Goal: Task Accomplishment & Management: Use online tool/utility

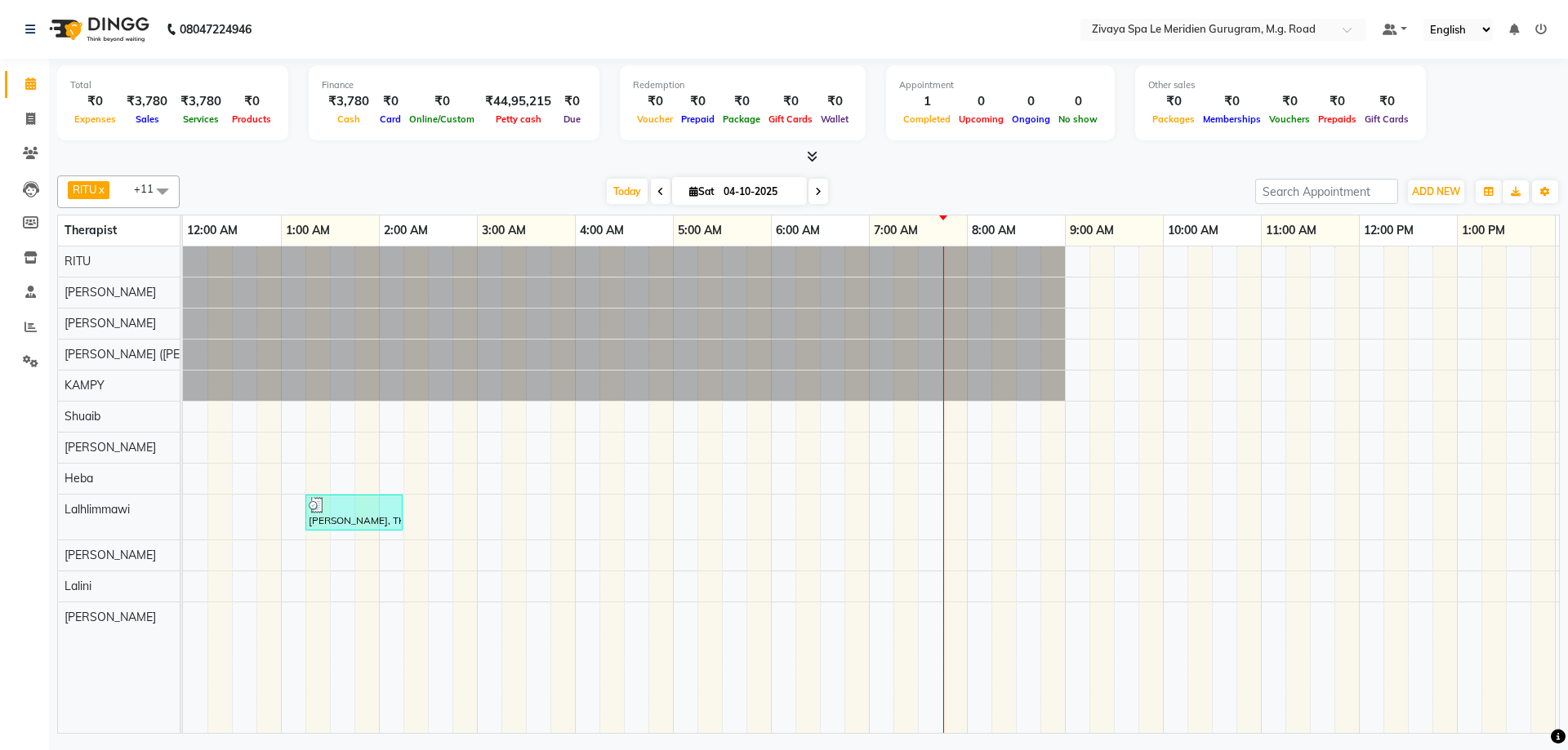
click at [615, 187] on span "Today" at bounding box center [627, 191] width 41 height 26
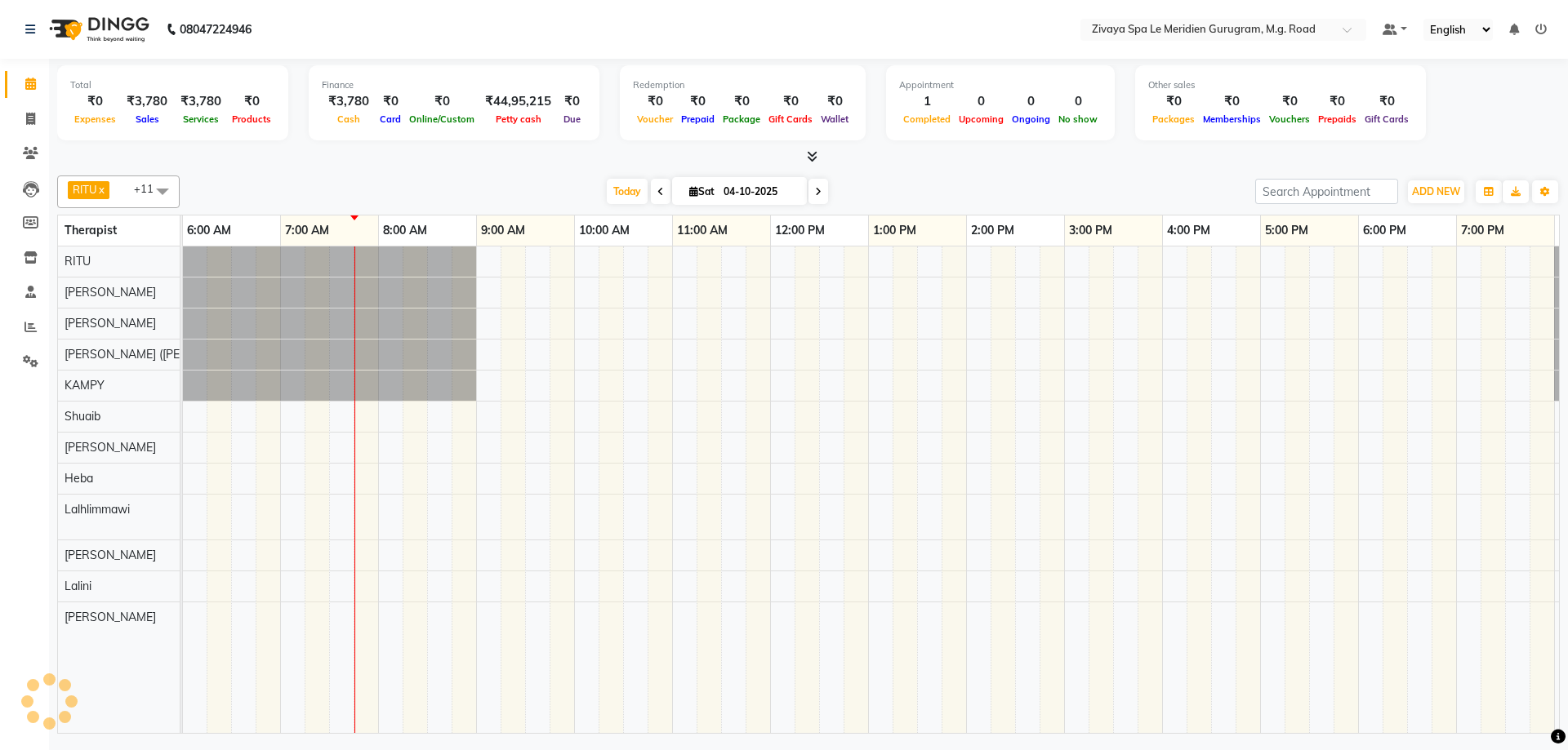
scroll to position [0, 687]
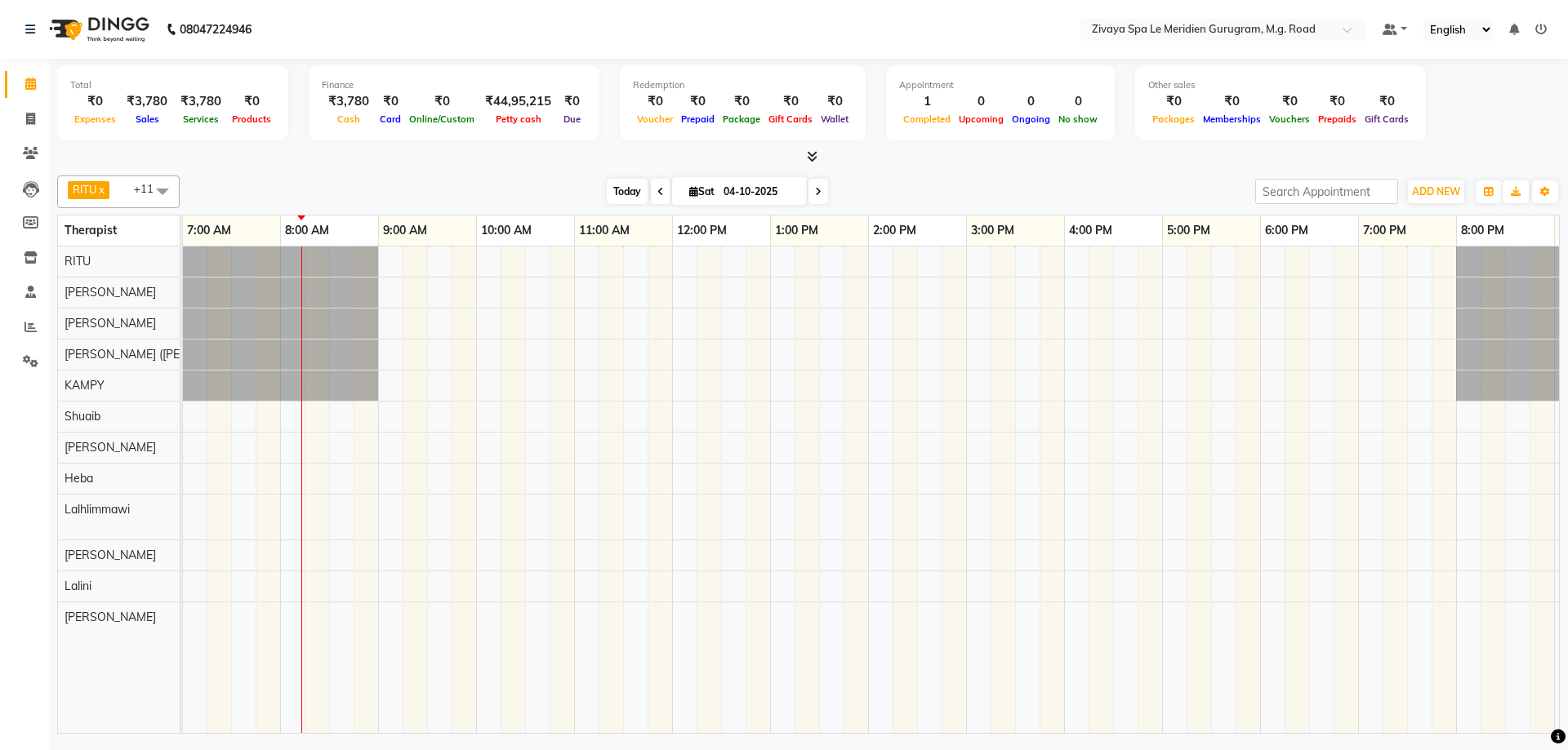
click at [630, 183] on span "Today" at bounding box center [627, 191] width 41 height 26
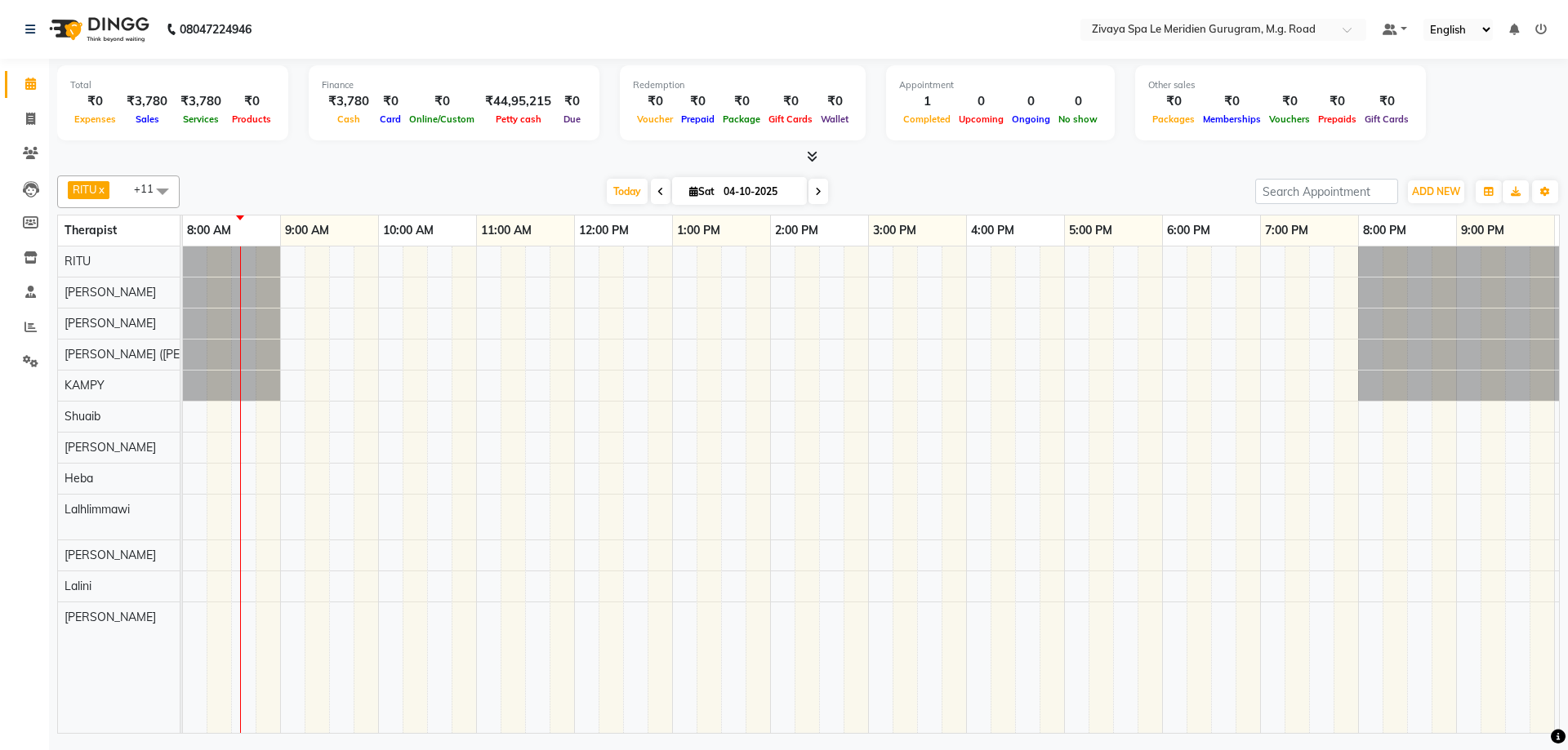
scroll to position [0, 0]
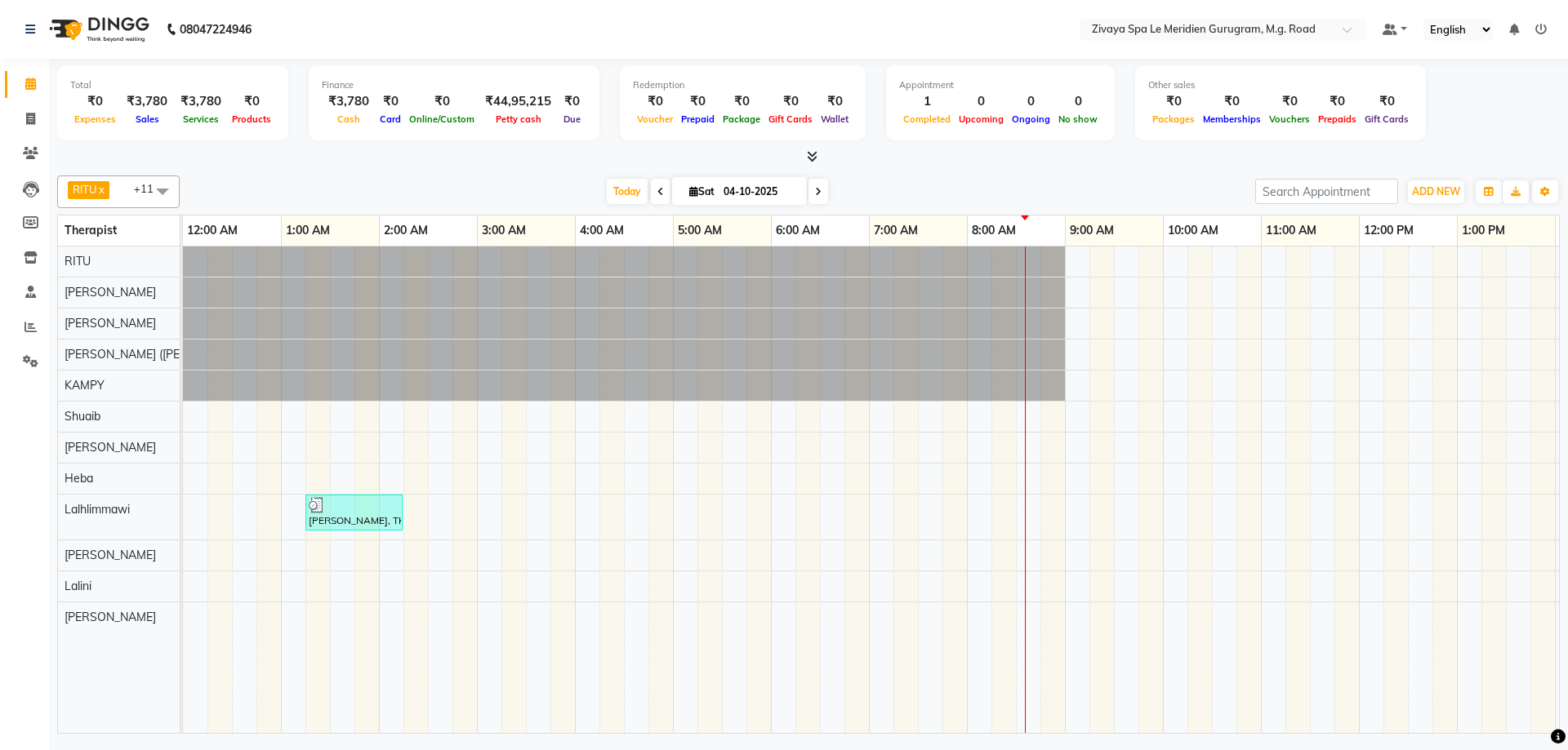
click at [650, 200] on span at bounding box center [660, 191] width 19 height 26
type input "03-10-2025"
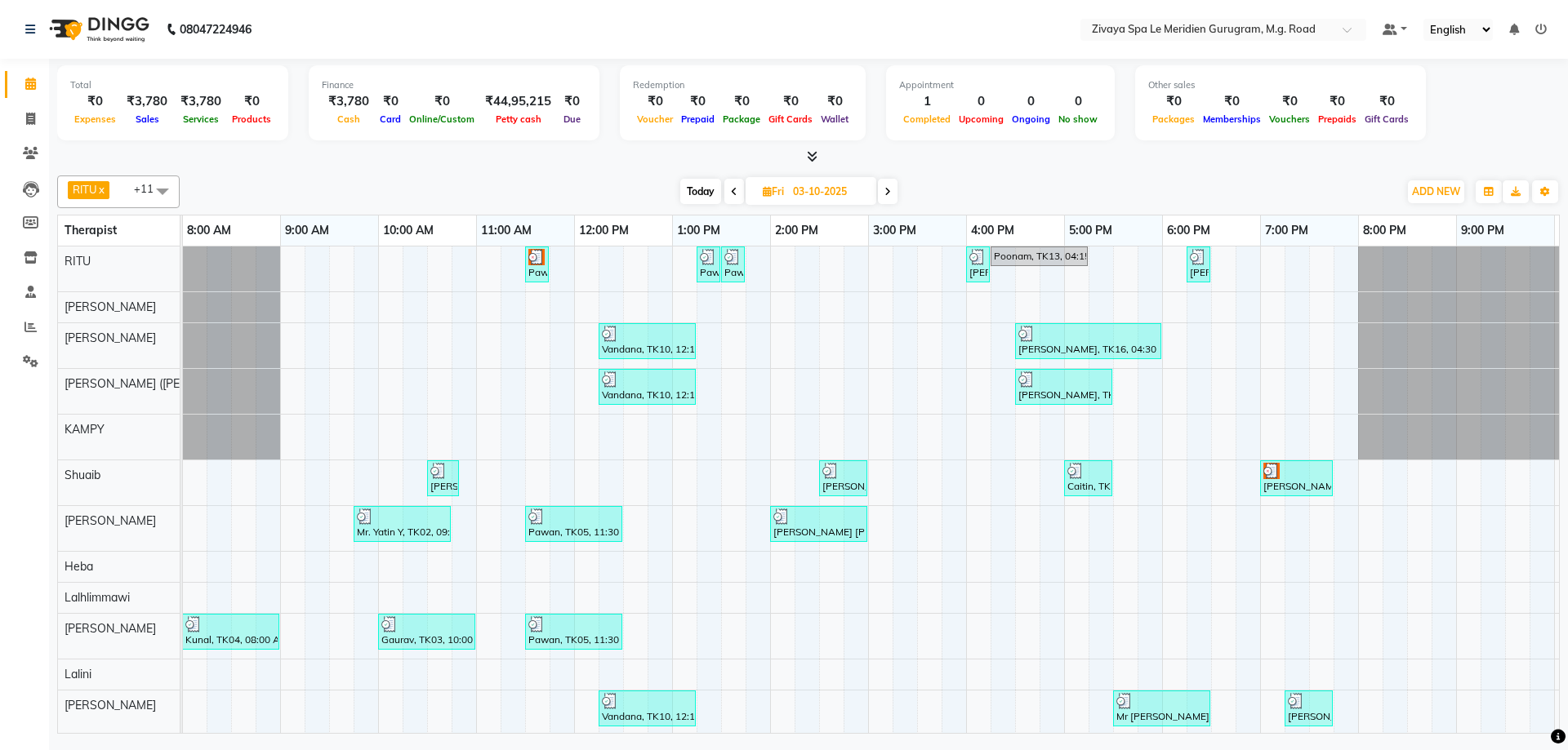
click at [539, 269] on div "Pawan, TK06, 11:30 AM-11:45 AM, Javanese Pampering - 60 Mins" at bounding box center [537, 264] width 20 height 31
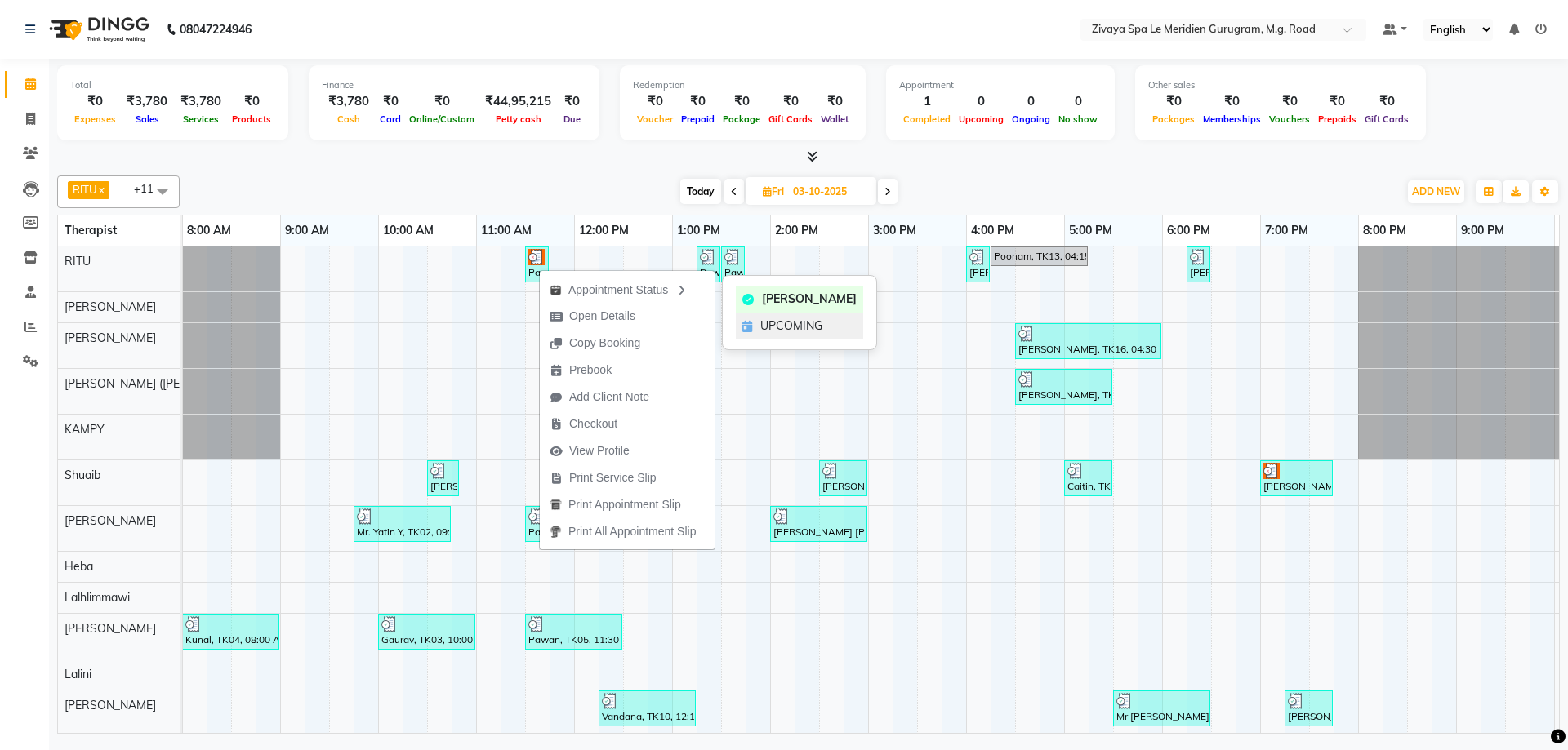
click at [774, 323] on span "UPCOMING" at bounding box center [791, 325] width 62 height 17
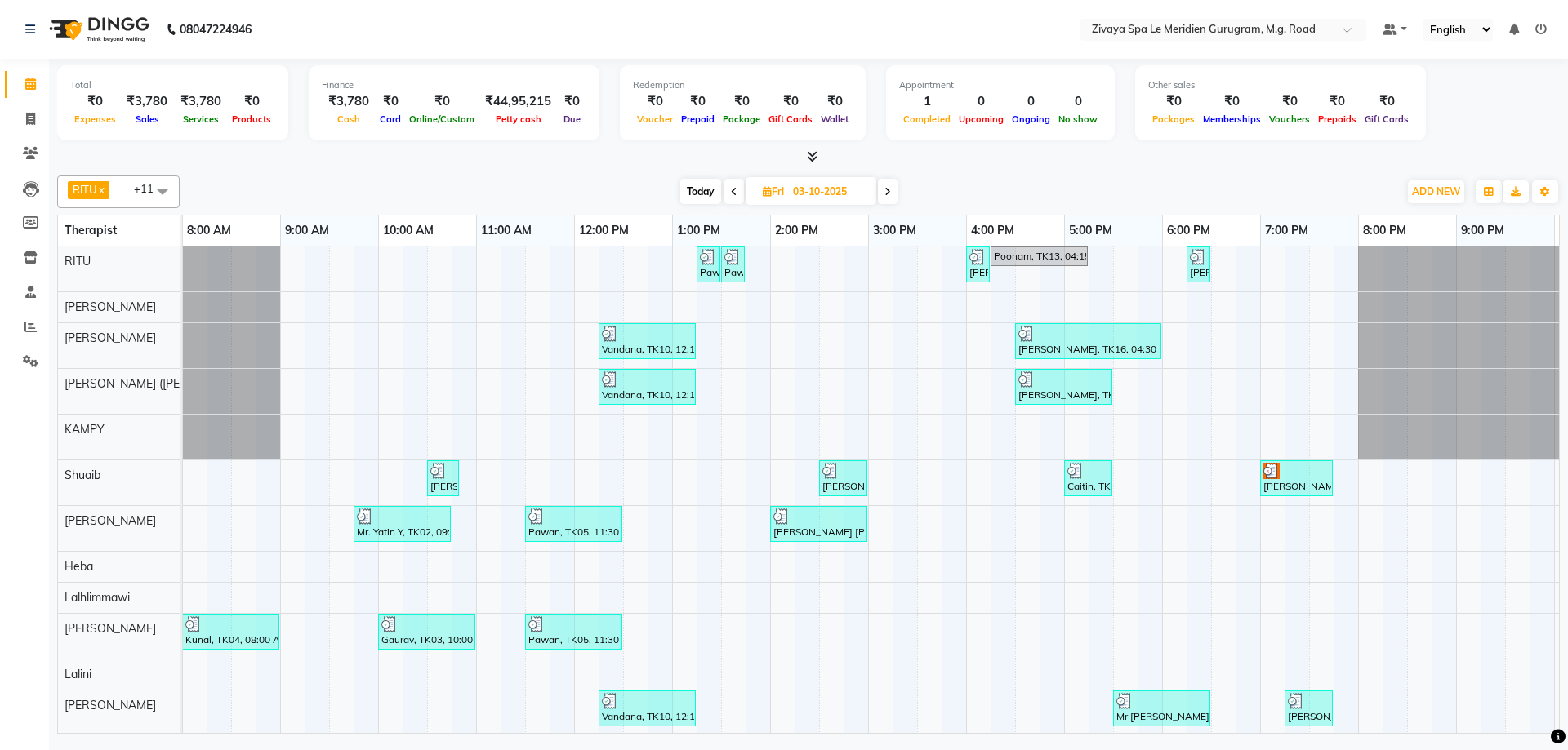
click at [1319, 473] on div at bounding box center [1296, 471] width 66 height 17
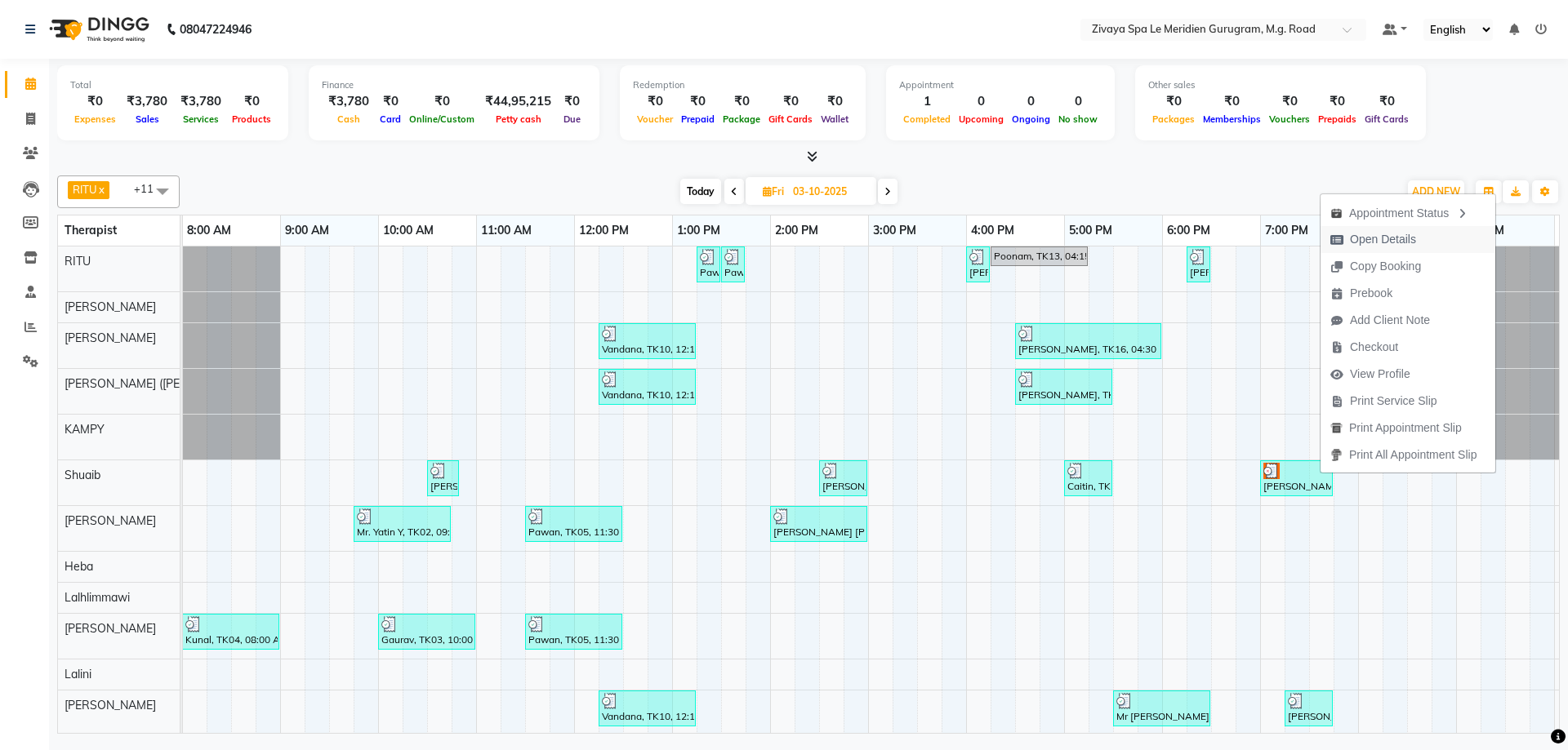
click at [1370, 249] on span "Open Details" at bounding box center [1373, 240] width 106 height 27
select select "3"
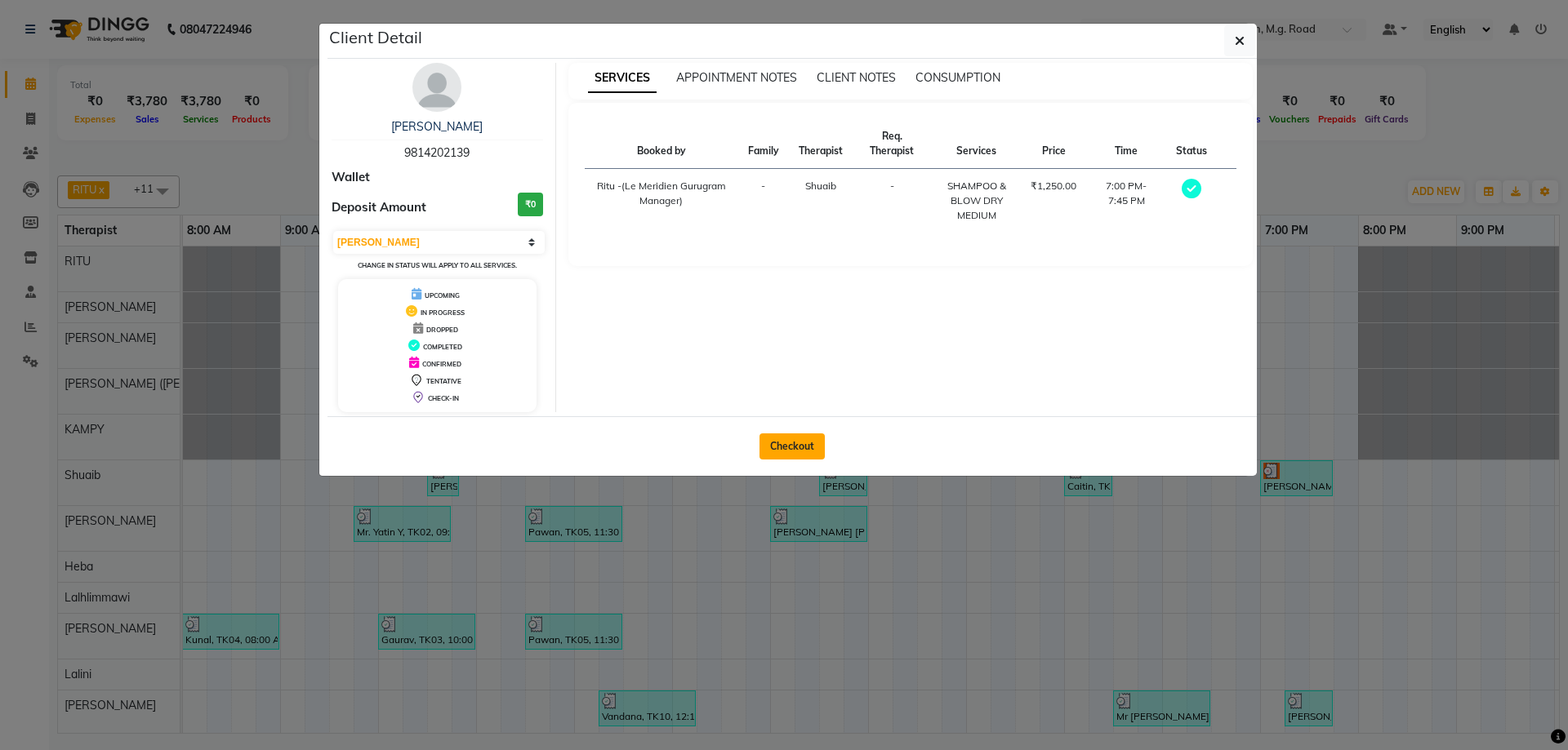
click at [811, 447] on button "Checkout" at bounding box center [792, 447] width 65 height 26
select select "service"
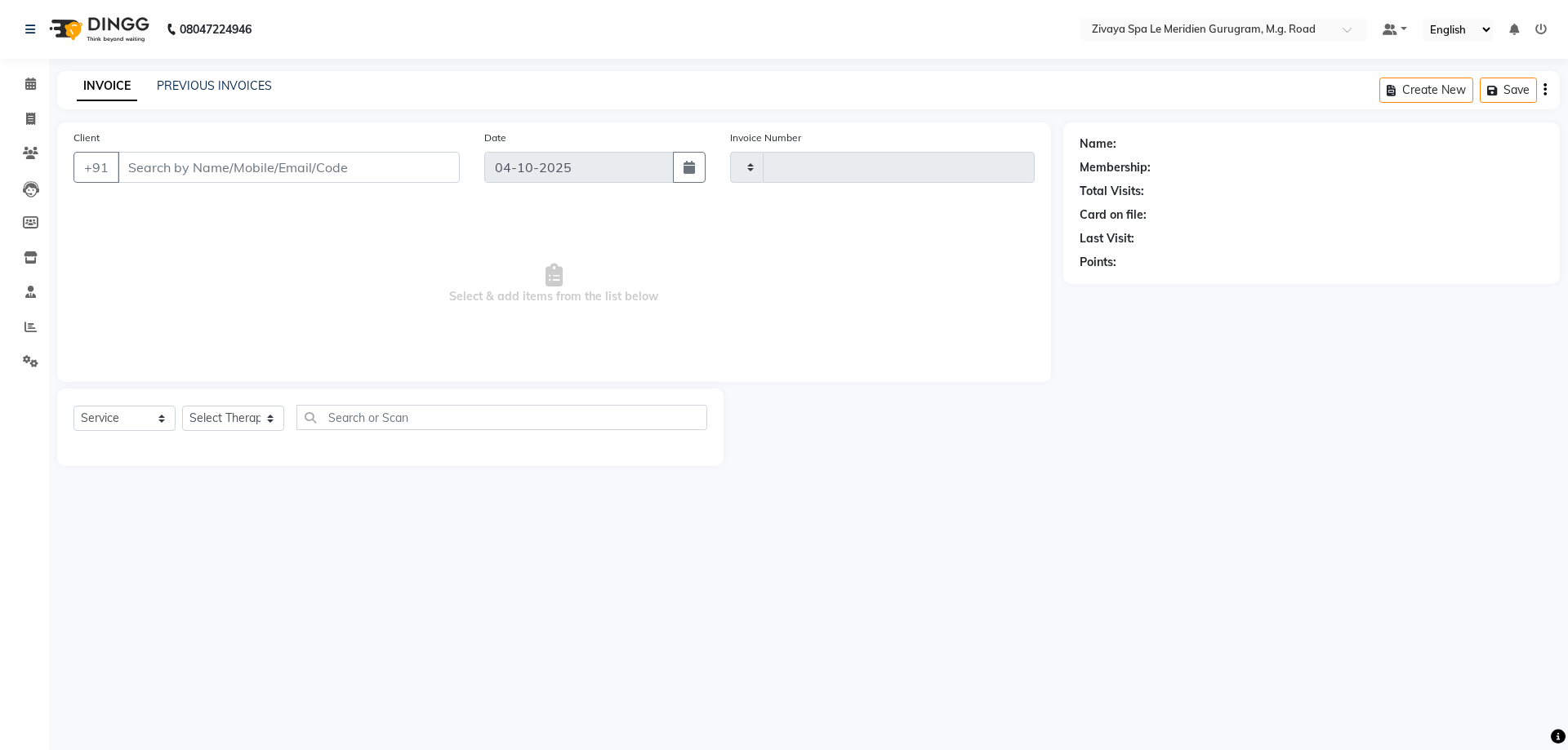
type input "2219"
select select "6503"
type input "9814202139"
type input "03-10-2025"
select select "52628"
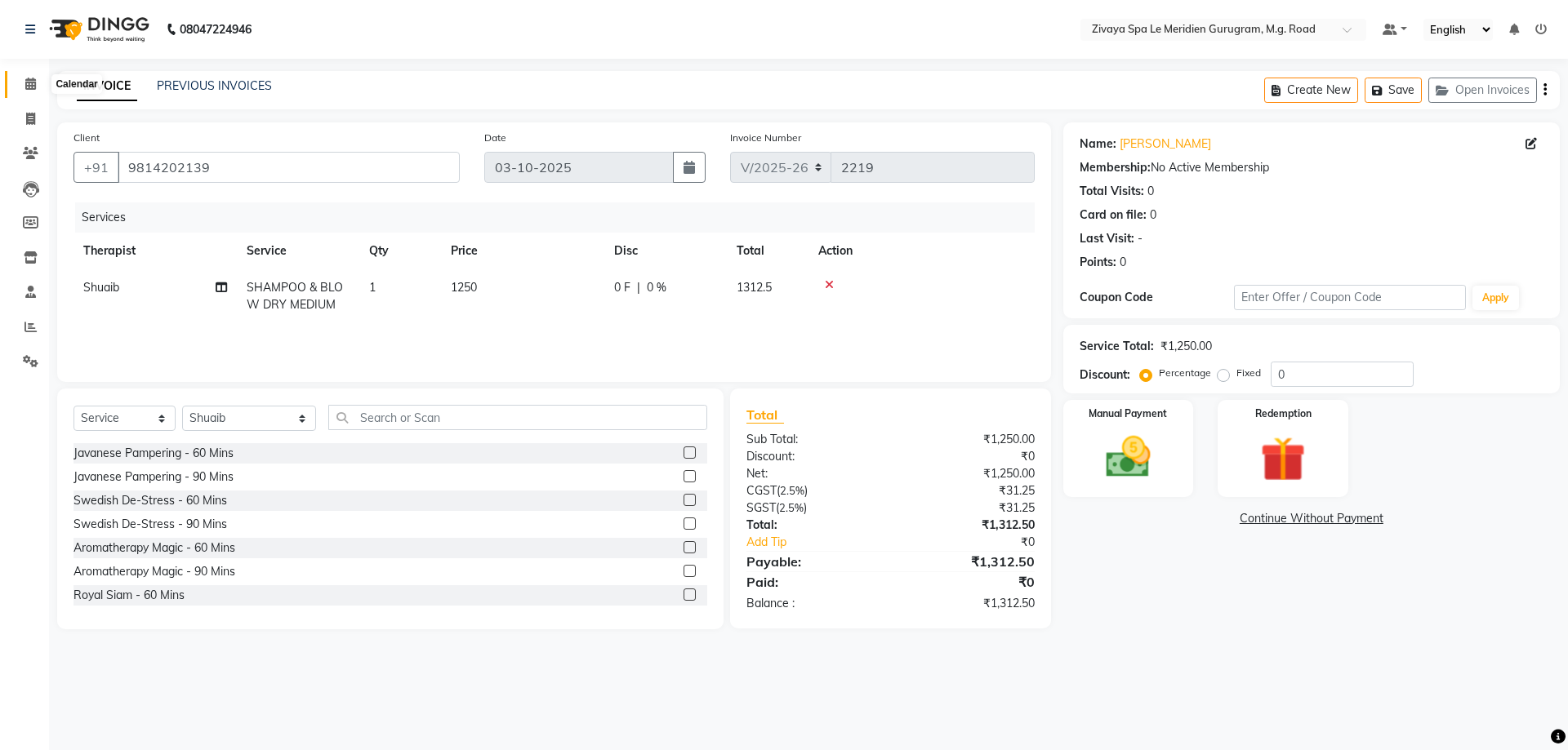
click at [35, 84] on icon at bounding box center [31, 84] width 11 height 12
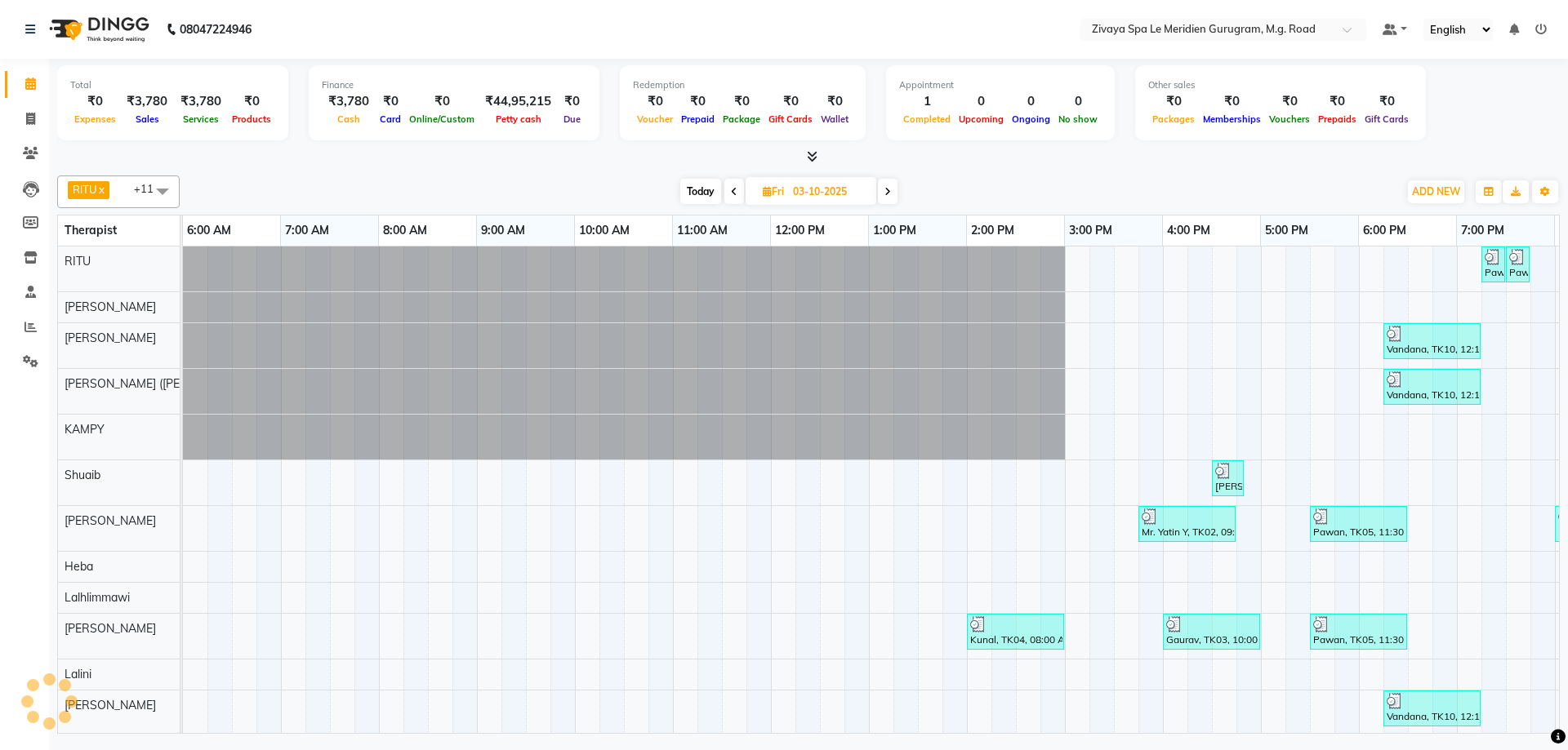
scroll to position [0, 589]
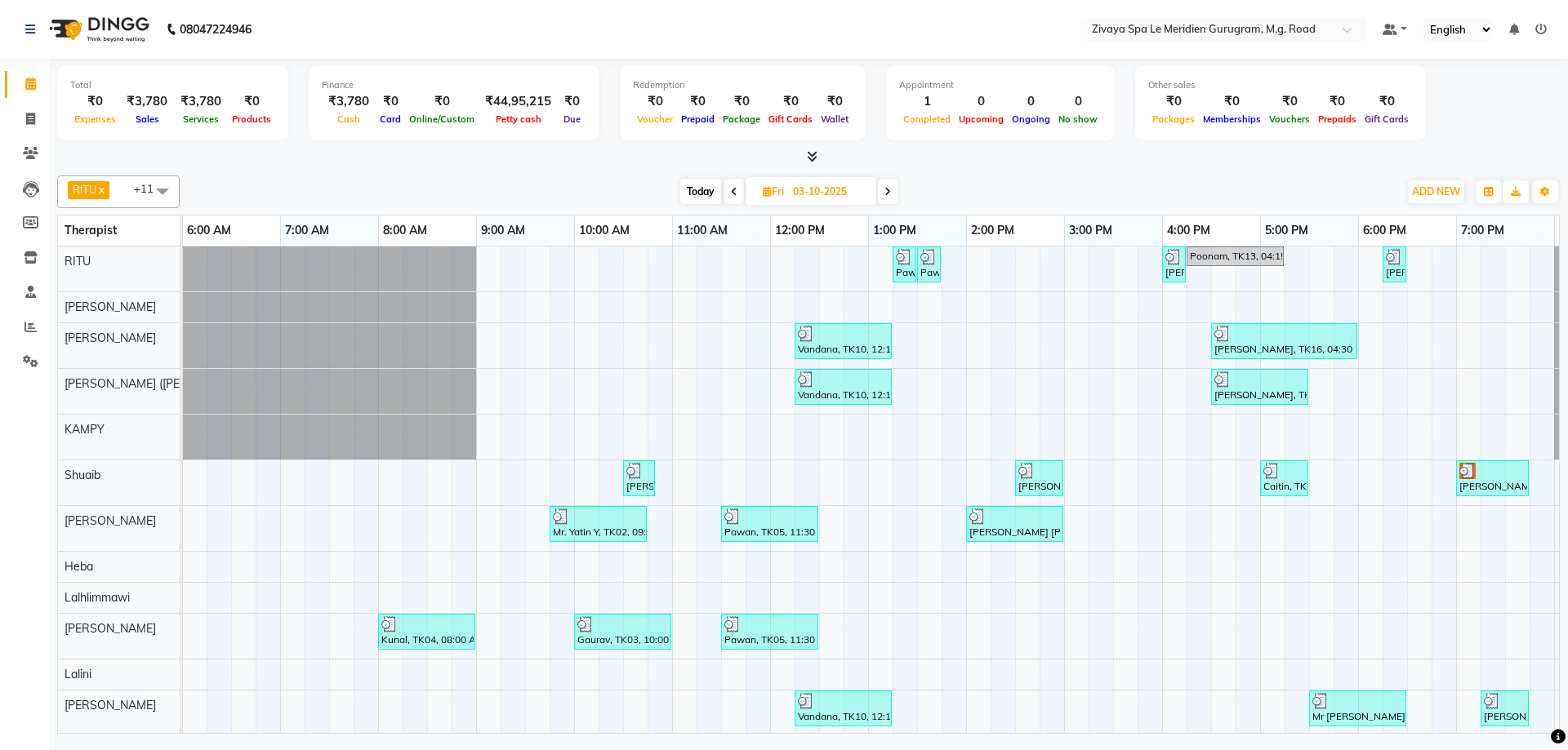
click at [888, 194] on icon at bounding box center [887, 191] width 6 height 10
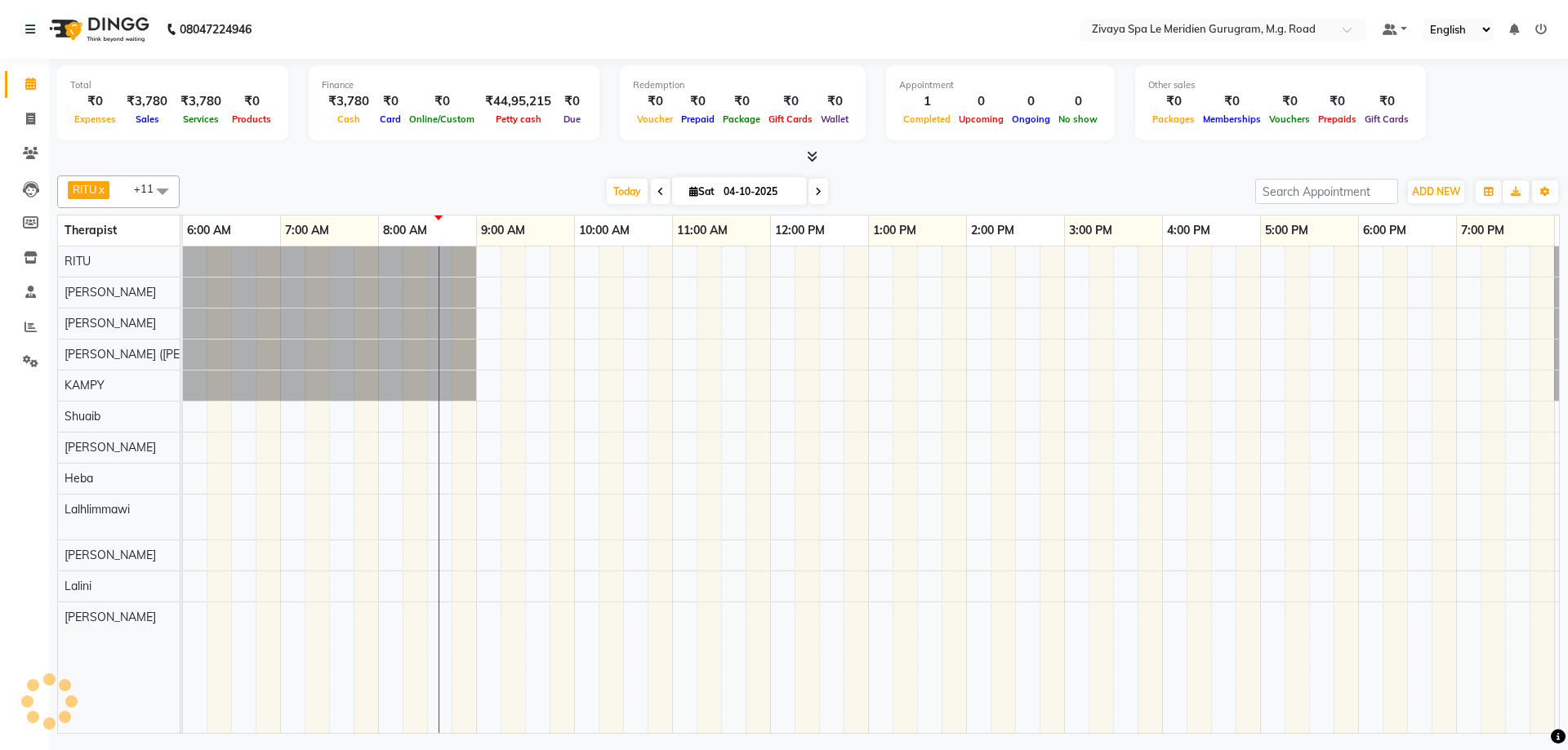
scroll to position [0, 784]
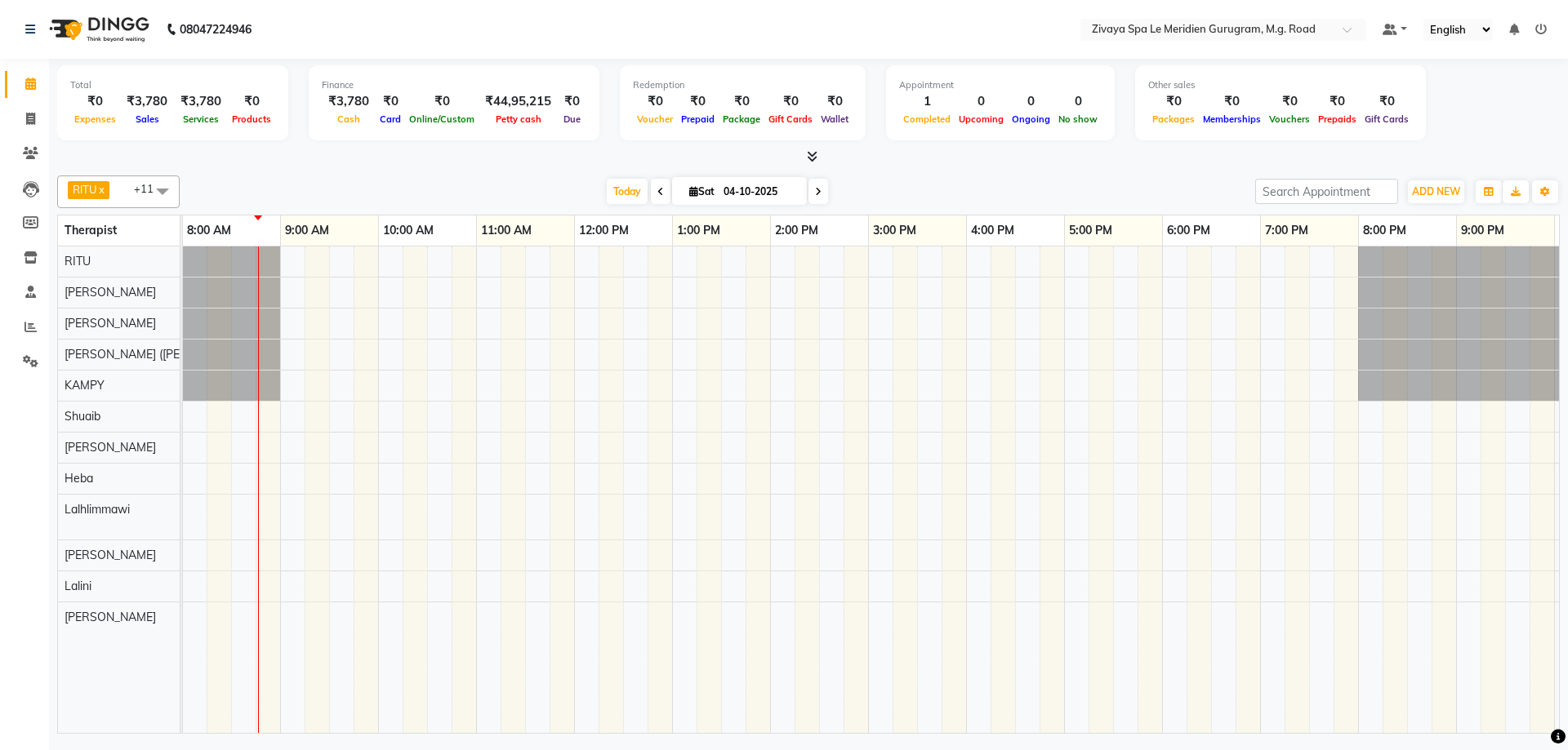
click at [658, 195] on icon at bounding box center [660, 191] width 6 height 10
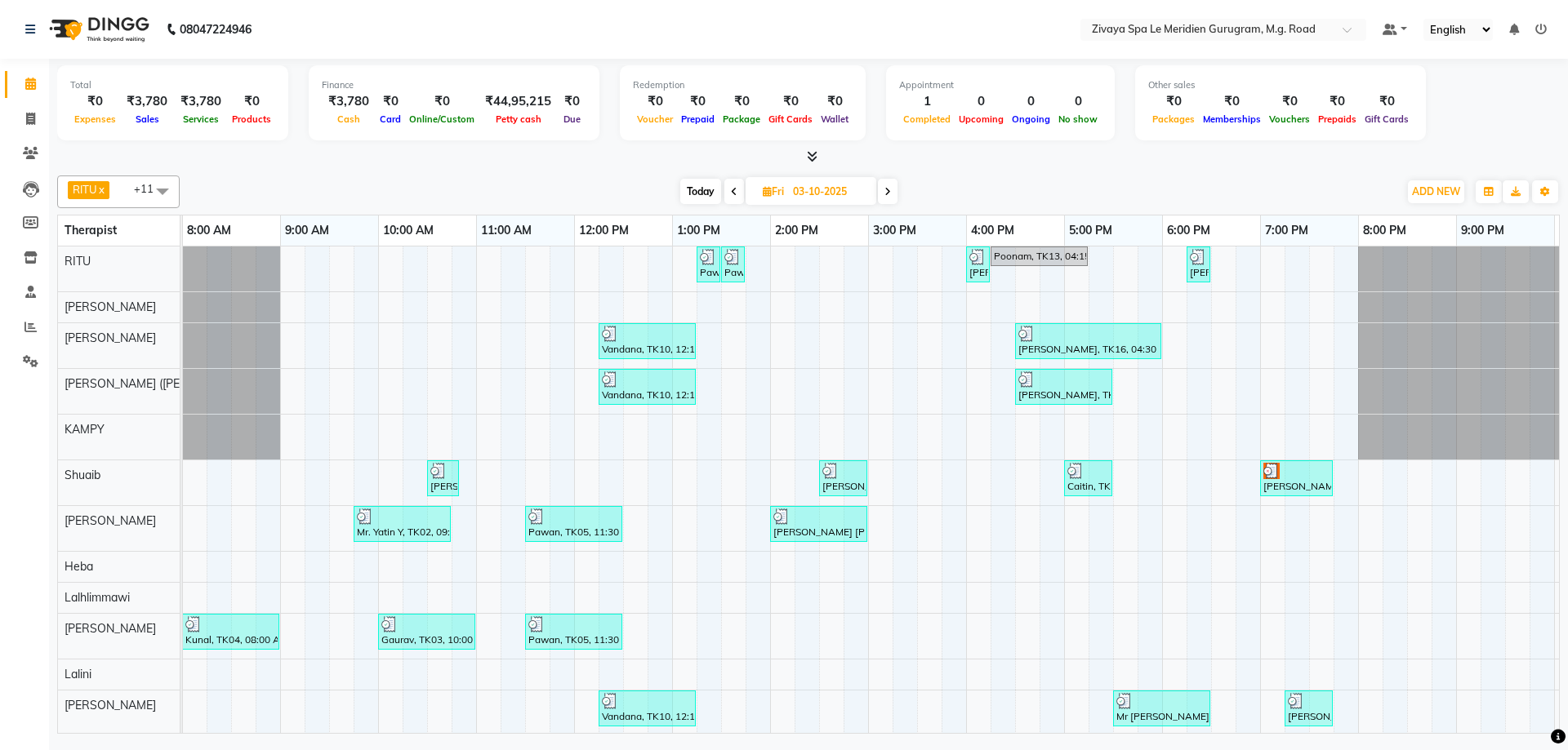
click at [891, 193] on icon at bounding box center [887, 191] width 6 height 10
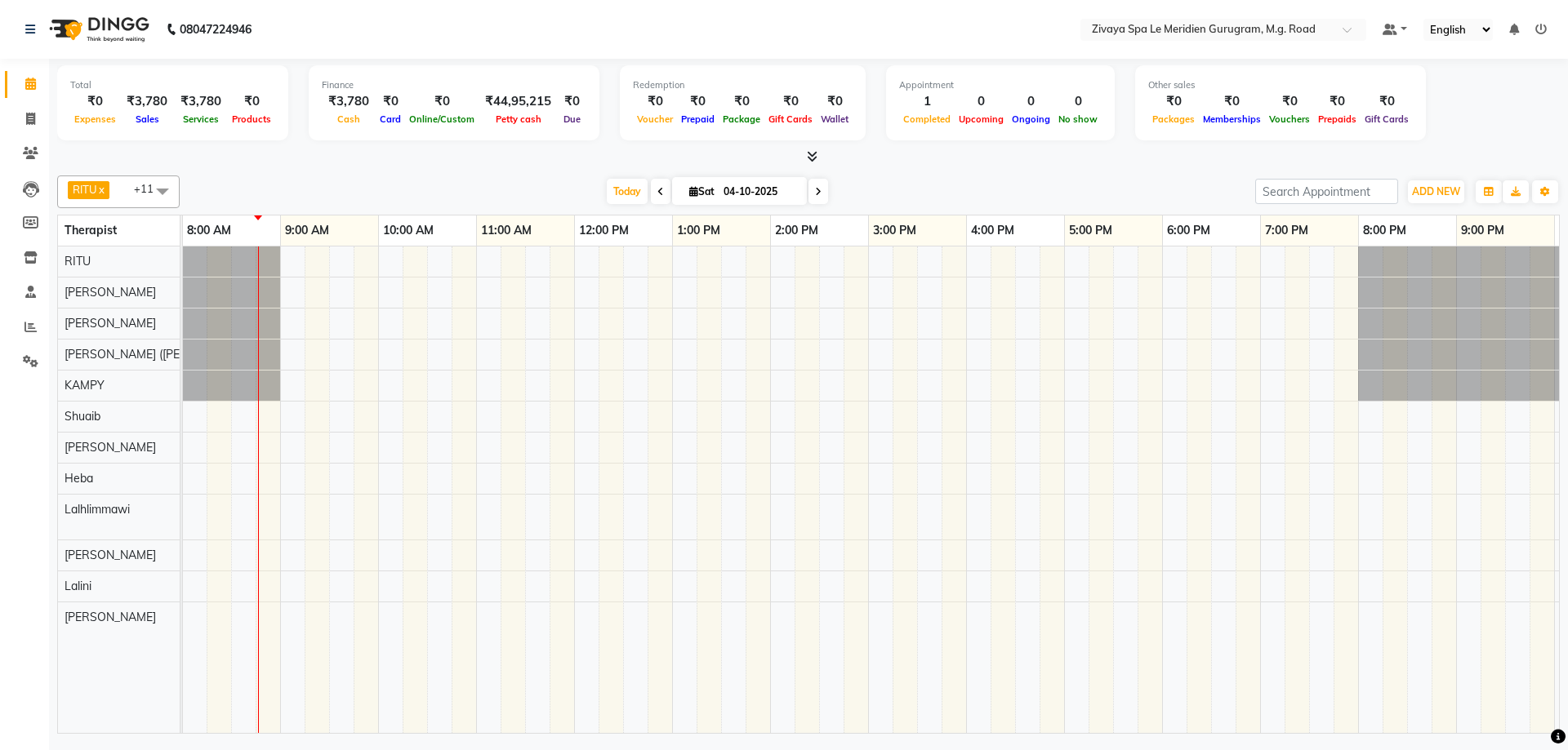
click at [815, 188] on icon at bounding box center [818, 191] width 6 height 10
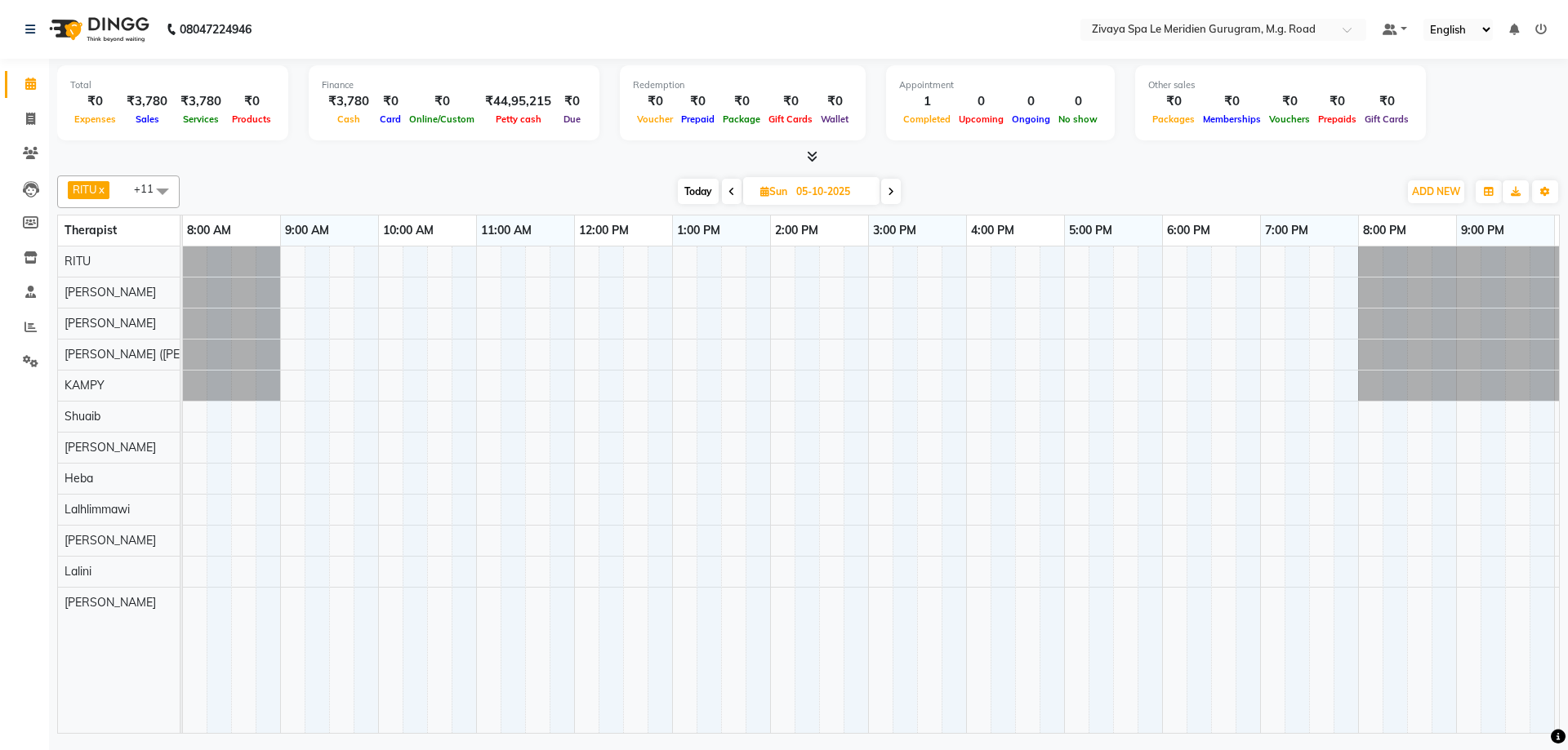
click at [728, 191] on icon at bounding box center [731, 191] width 6 height 10
type input "04-10-2025"
